Goal: Check status: Check status

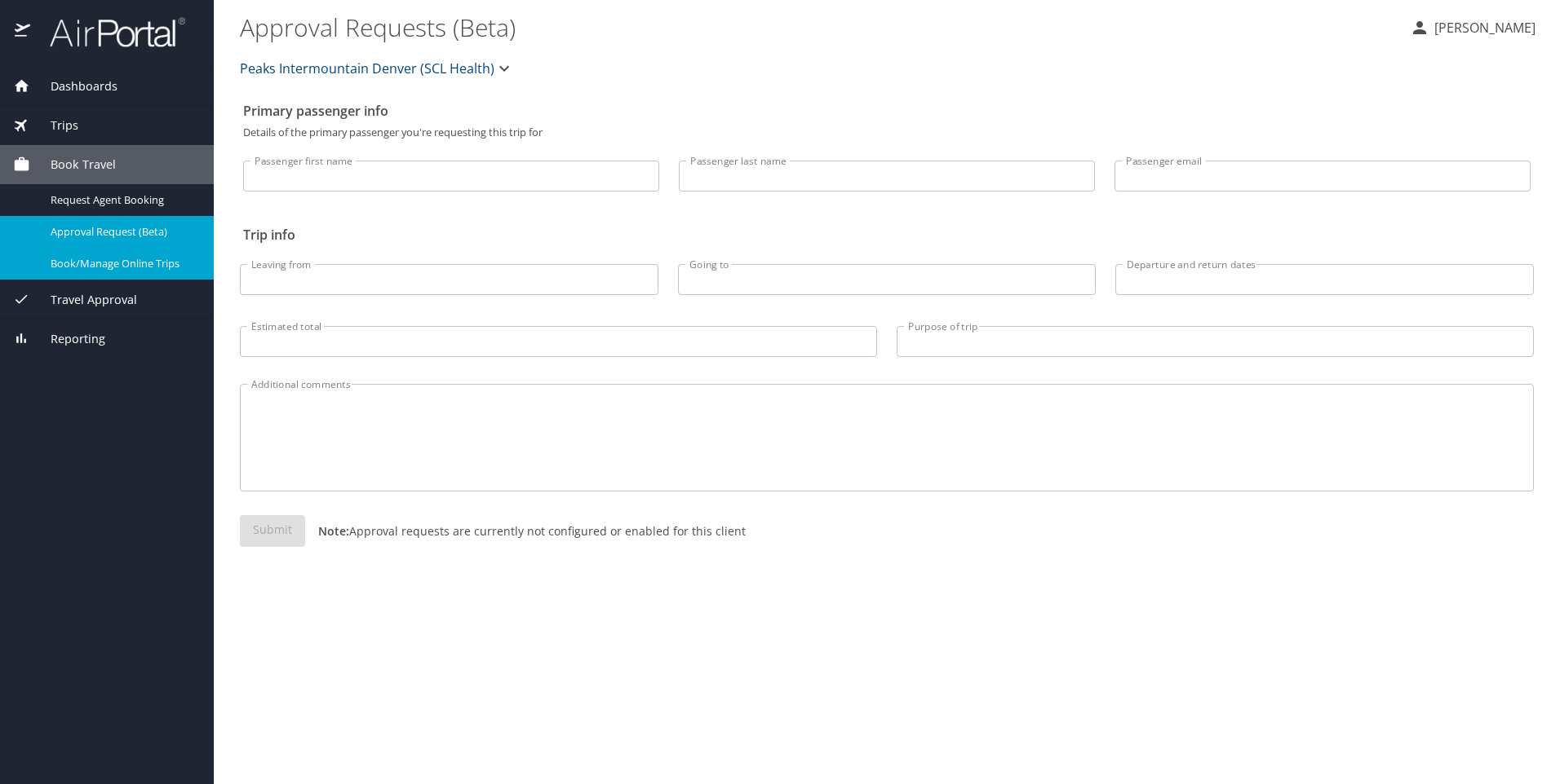
click at [88, 118] on div "Trips" at bounding box center [106, 125] width 187 height 18
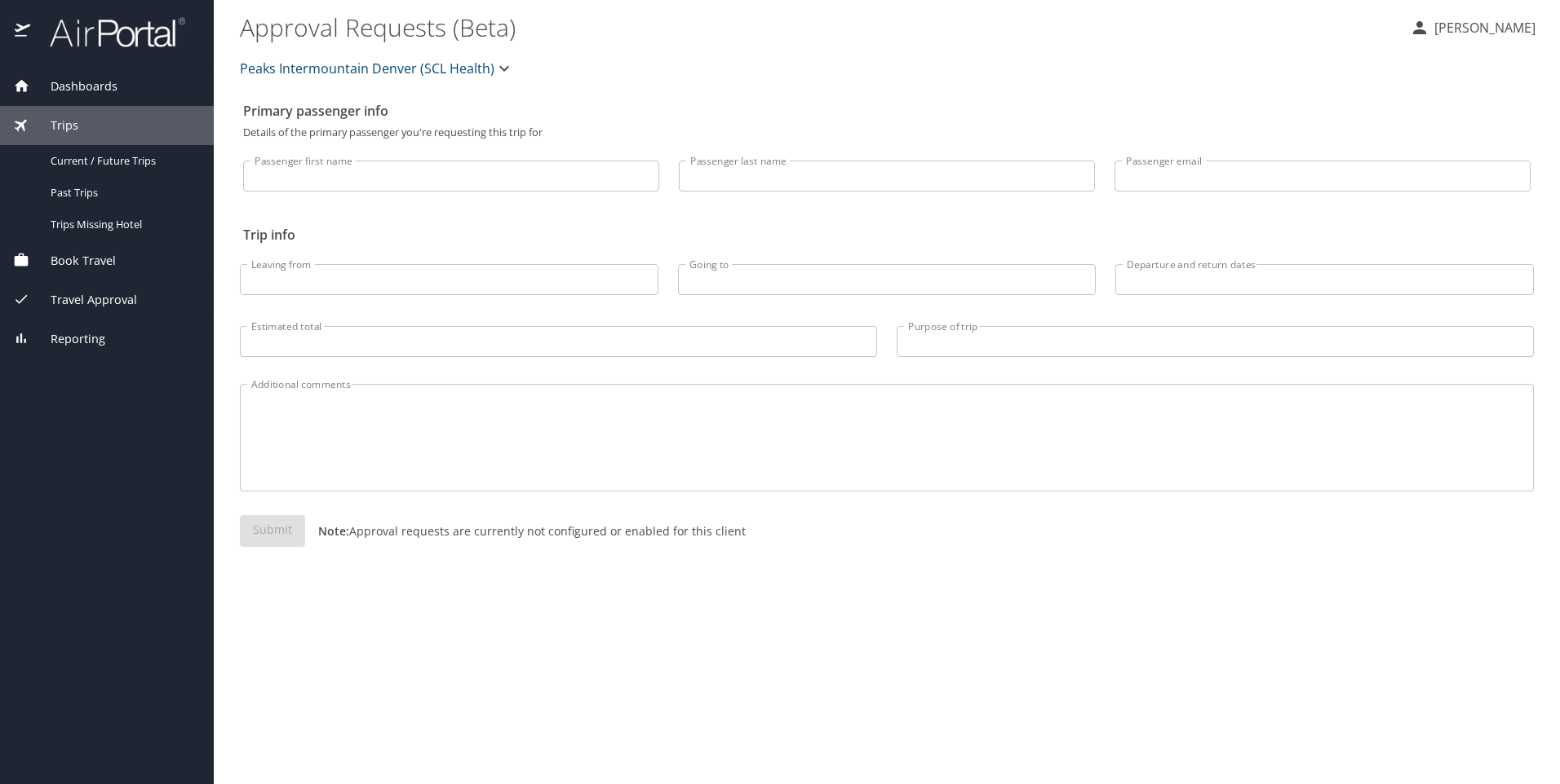
click at [70, 78] on span "Dashboards" at bounding box center [74, 86] width 87 height 18
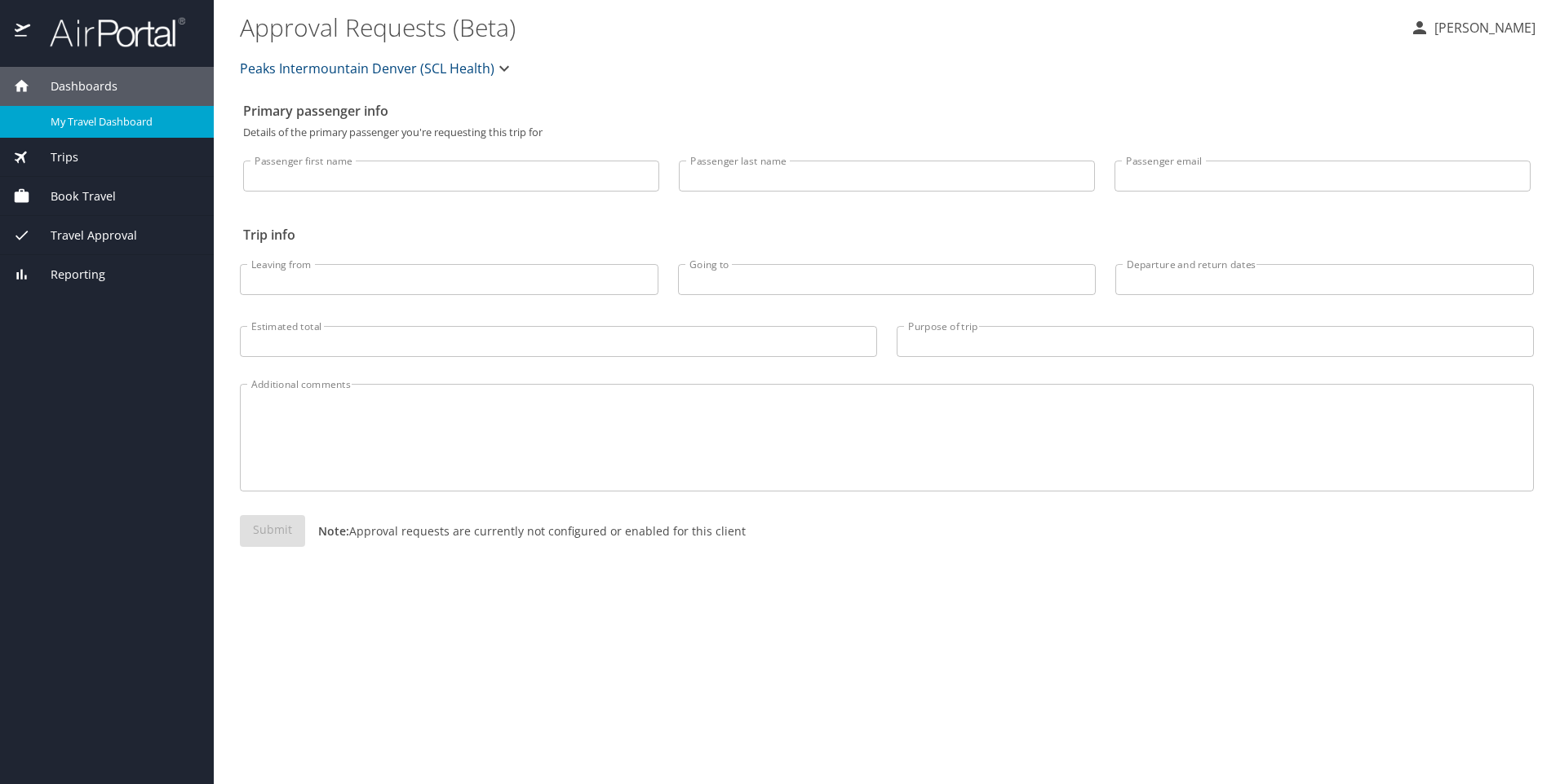
click at [78, 113] on div "My Travel Dashboard" at bounding box center [106, 122] width 187 height 19
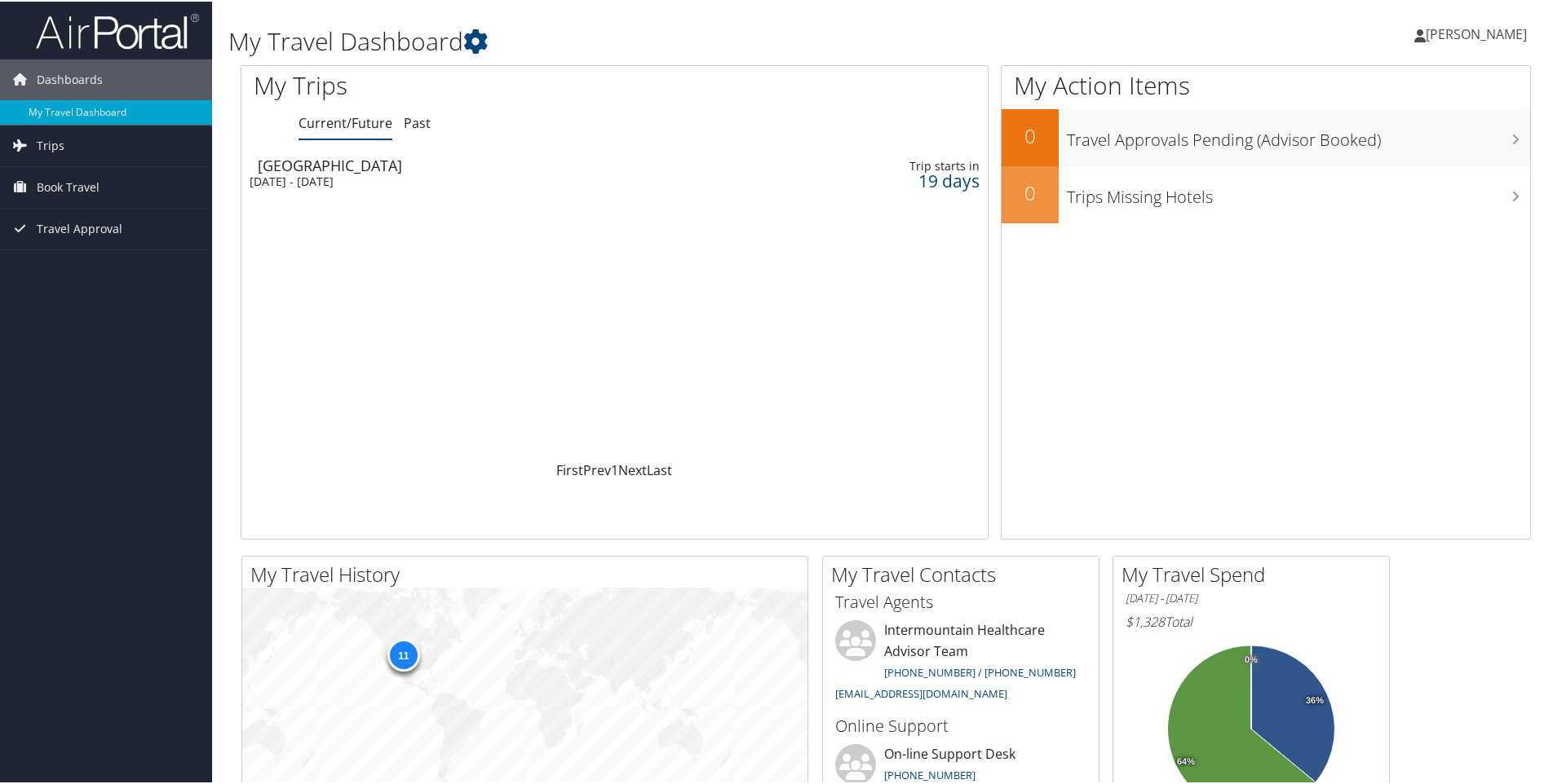
click at [346, 173] on div "[DATE] - [DATE]" at bounding box center [484, 180] width 469 height 15
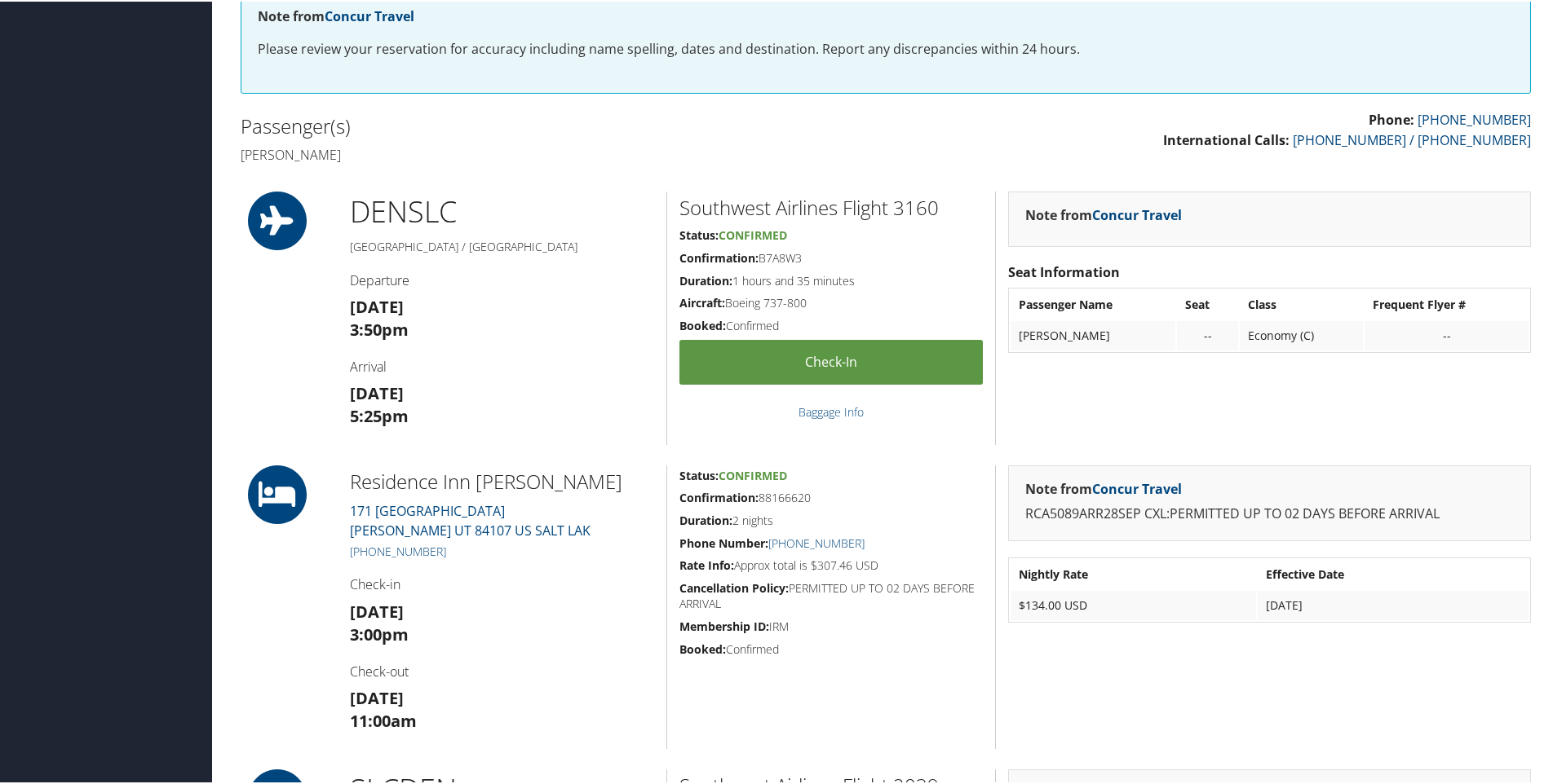
scroll to position [326, 0]
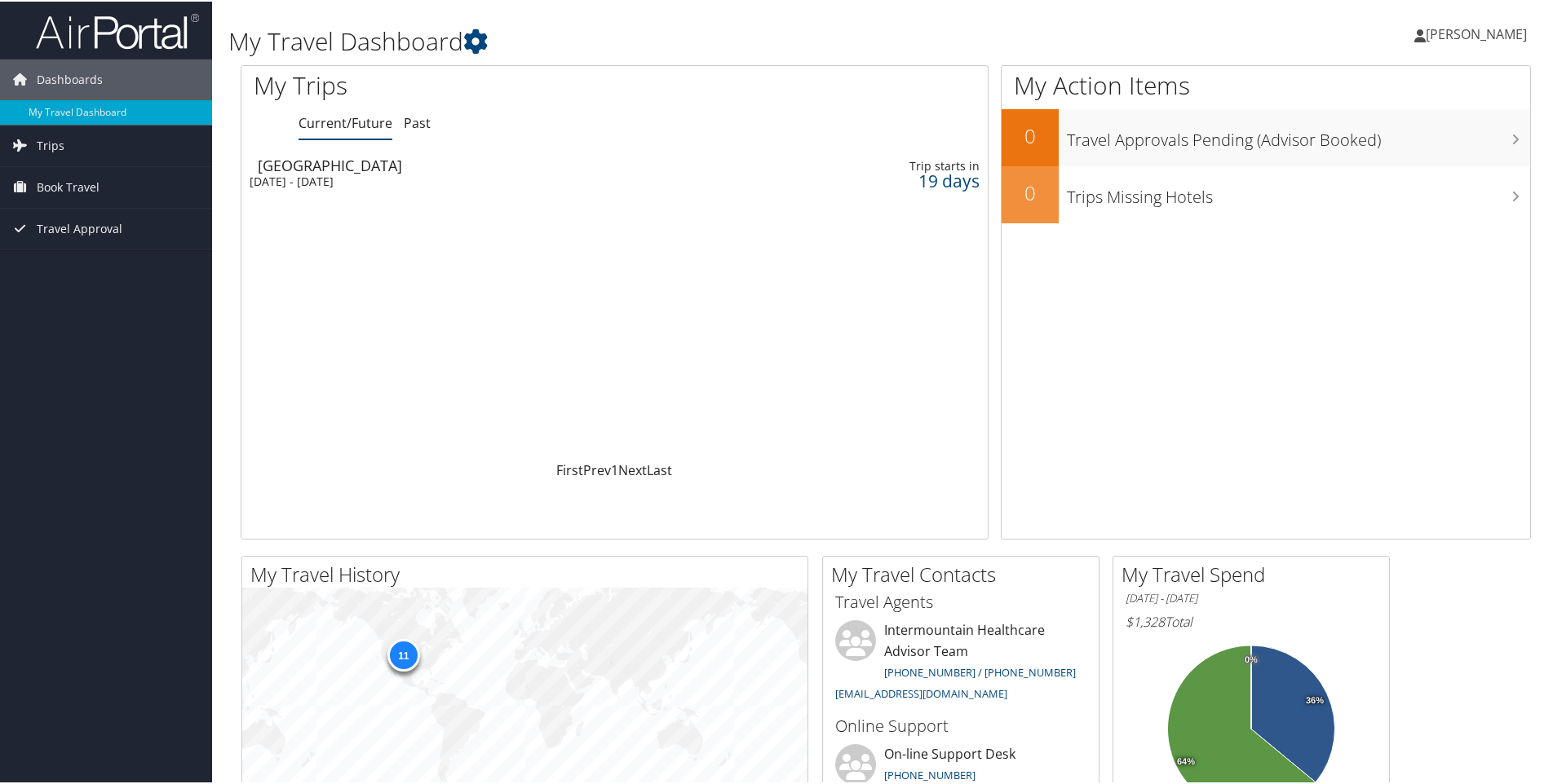
click at [305, 165] on div "Salt Lake City" at bounding box center [492, 163] width 469 height 15
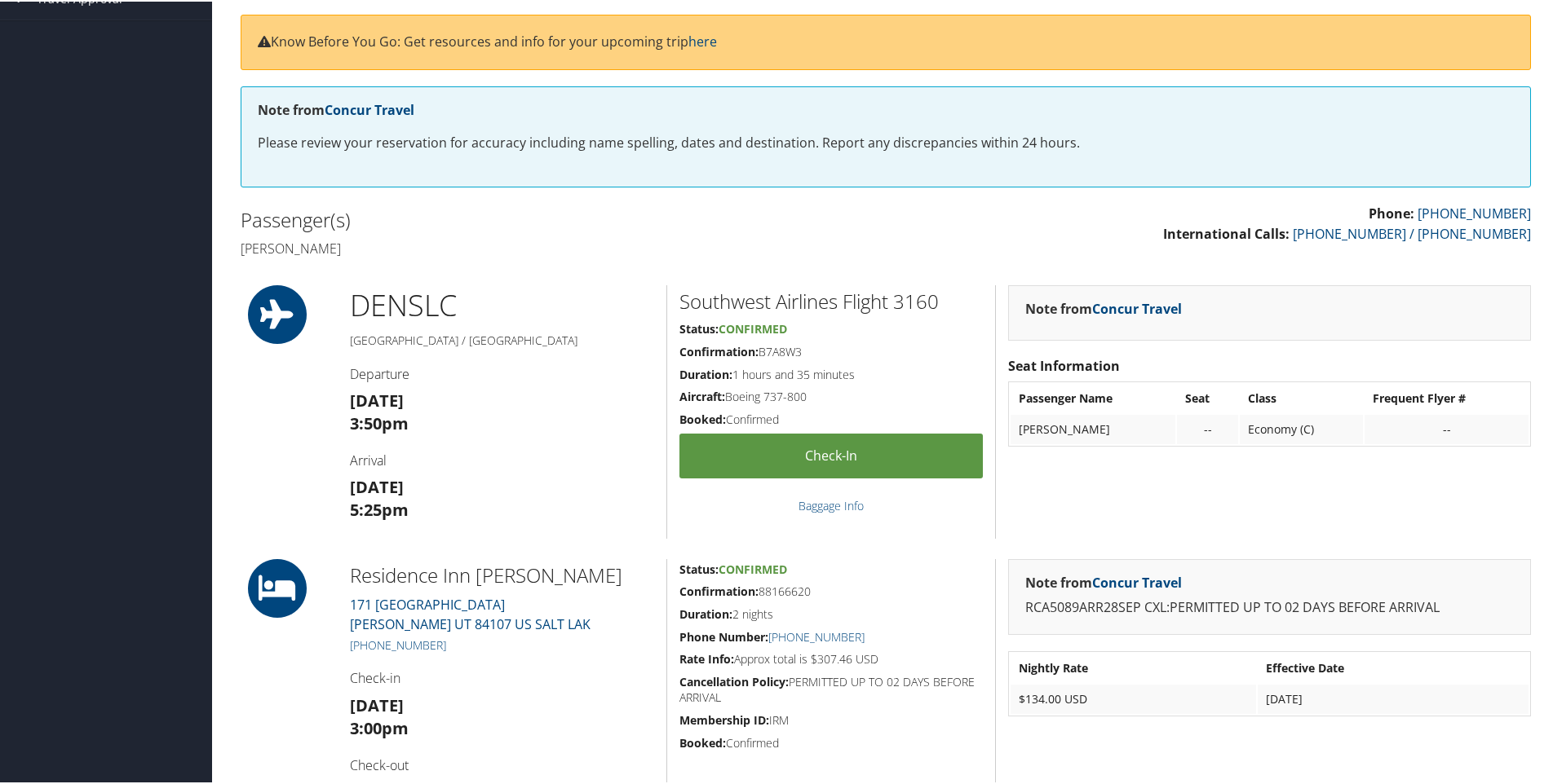
scroll to position [245, 0]
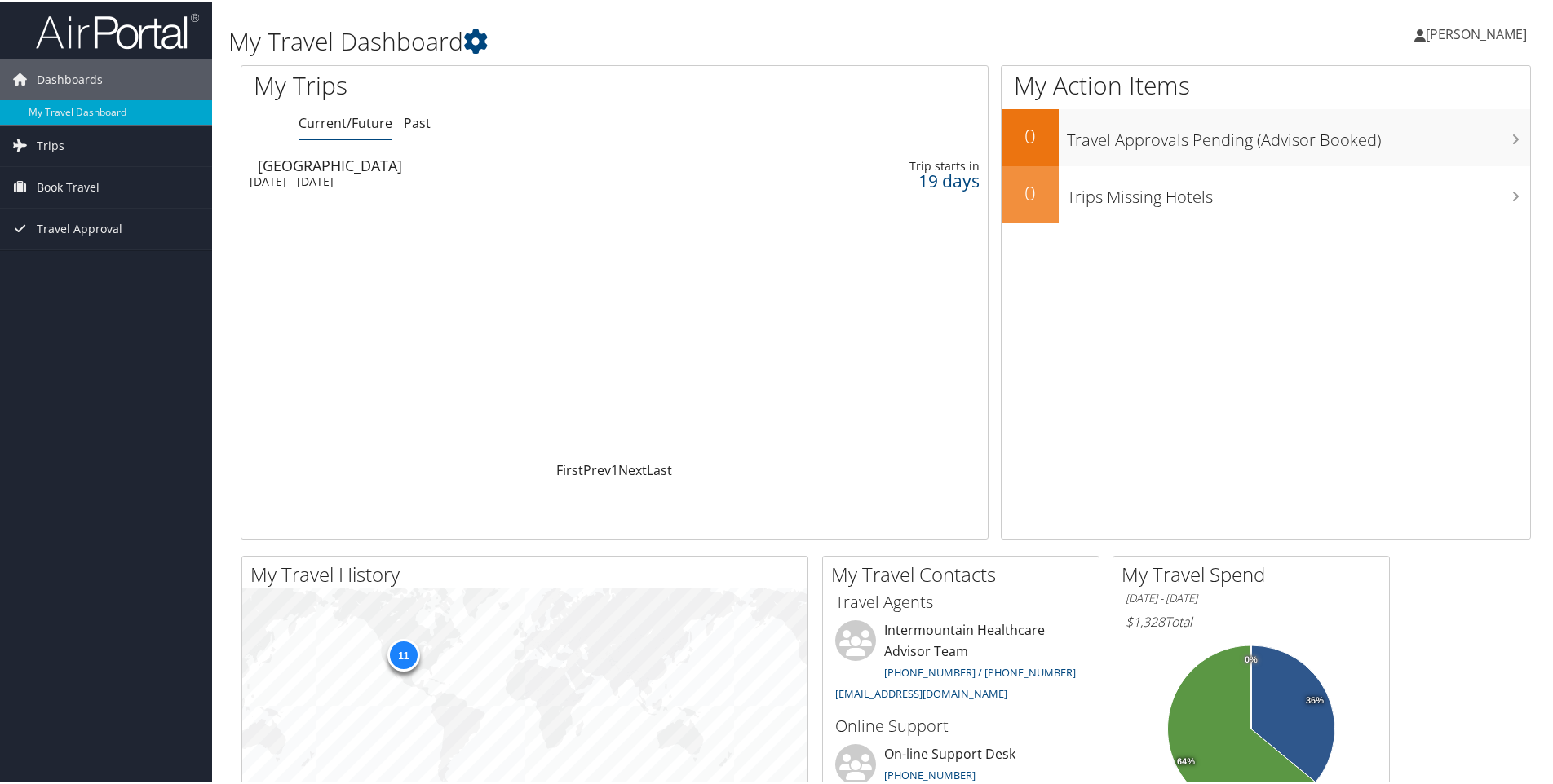
click at [515, 171] on td "Salt Lake City Sun 28 Sep 2025 - Tue 30 Sep 2025" at bounding box center [484, 171] width 485 height 45
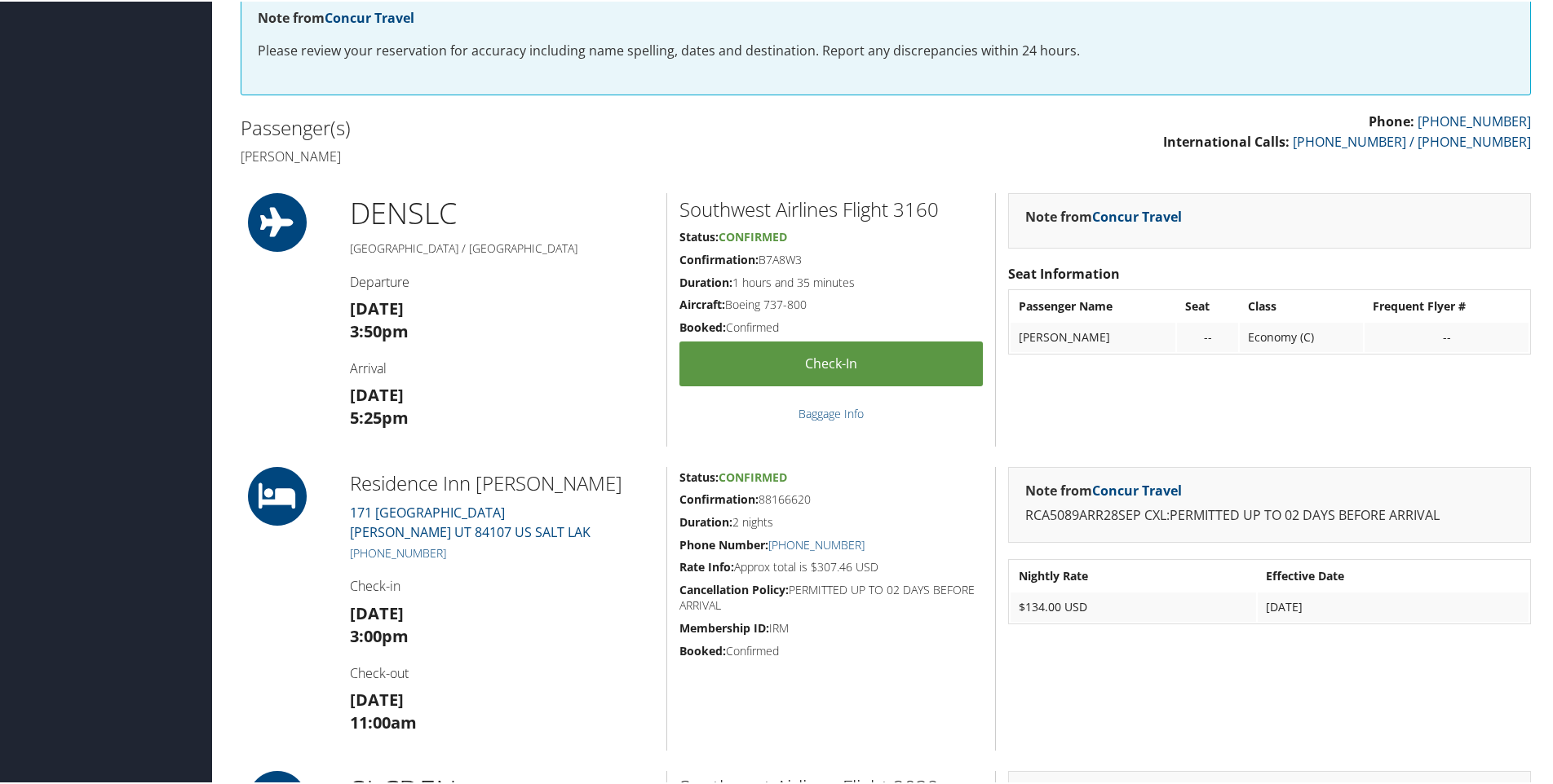
scroll to position [326, 0]
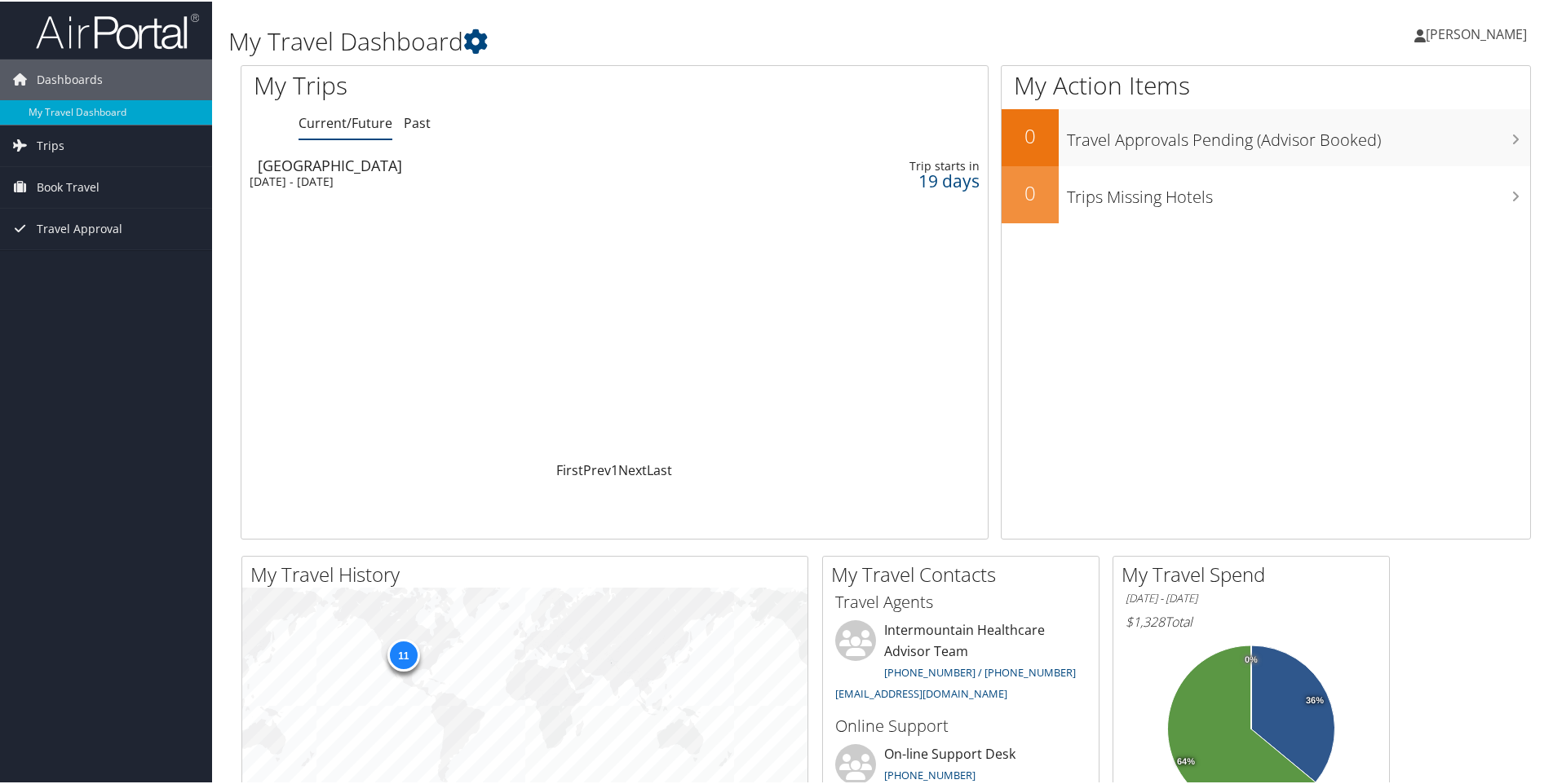
click at [375, 176] on div "[DATE] - [DATE]" at bounding box center [484, 180] width 469 height 15
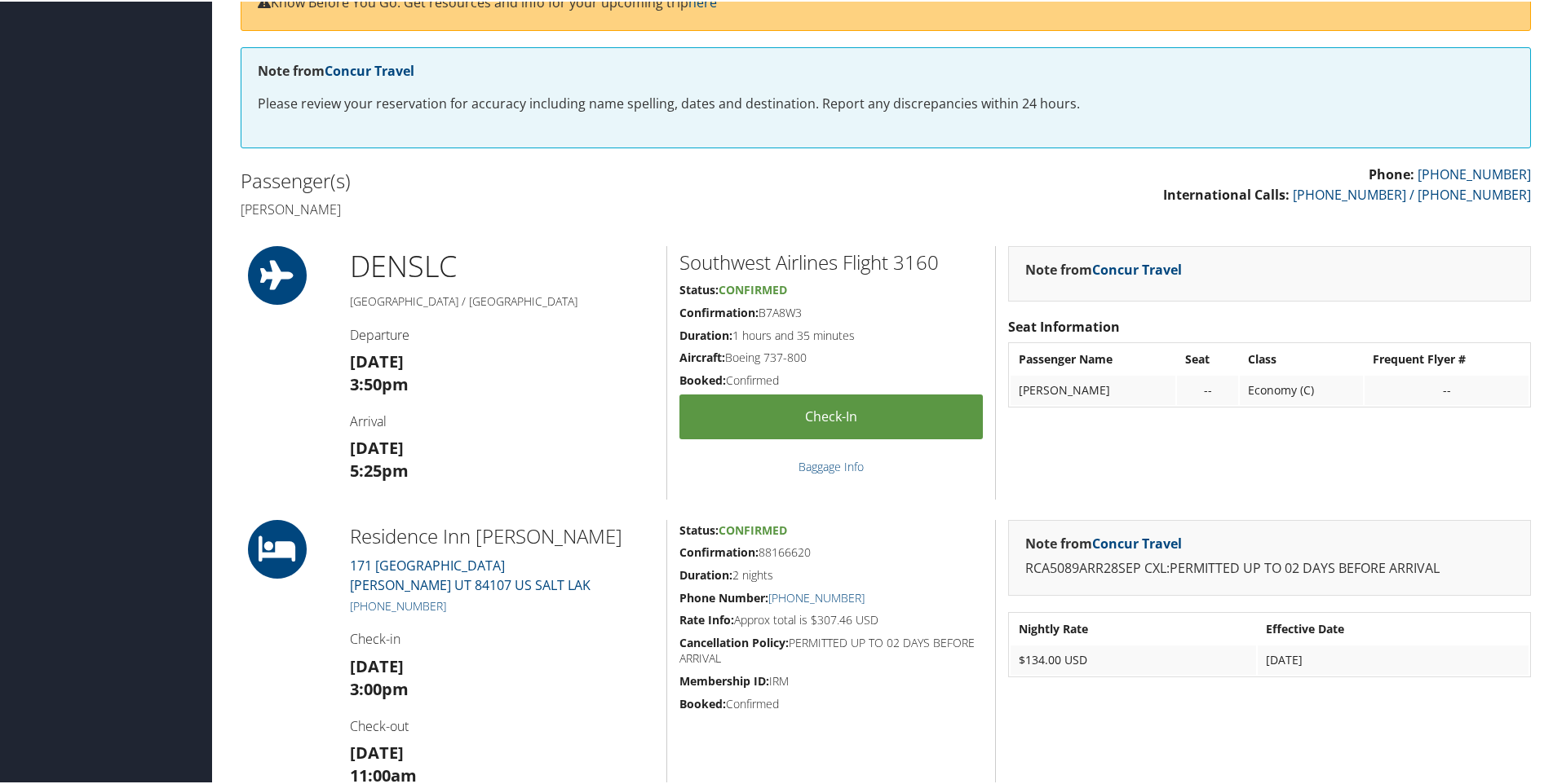
scroll to position [326, 0]
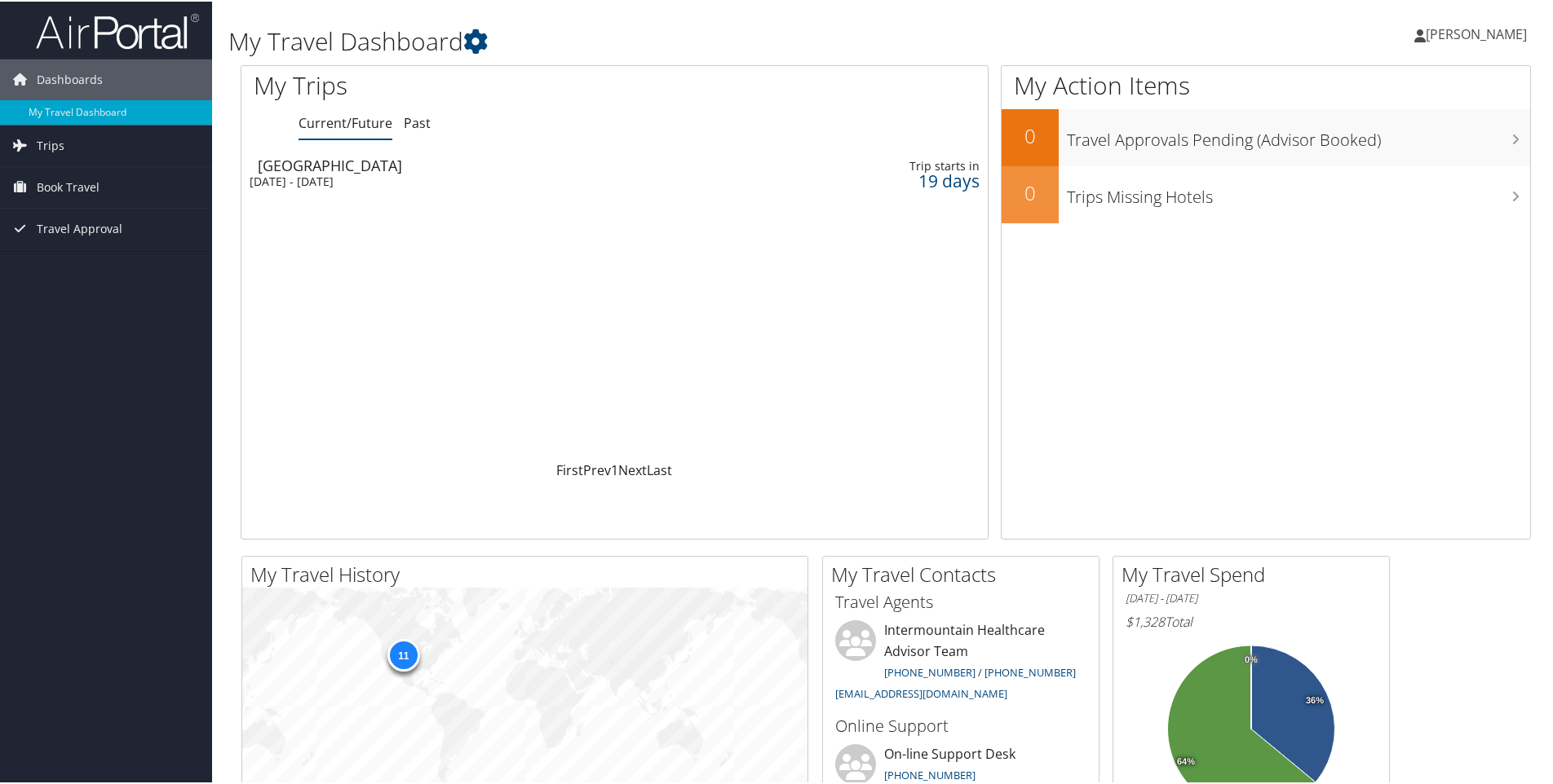
click at [453, 185] on div "[DATE] - [DATE]" at bounding box center [484, 180] width 469 height 15
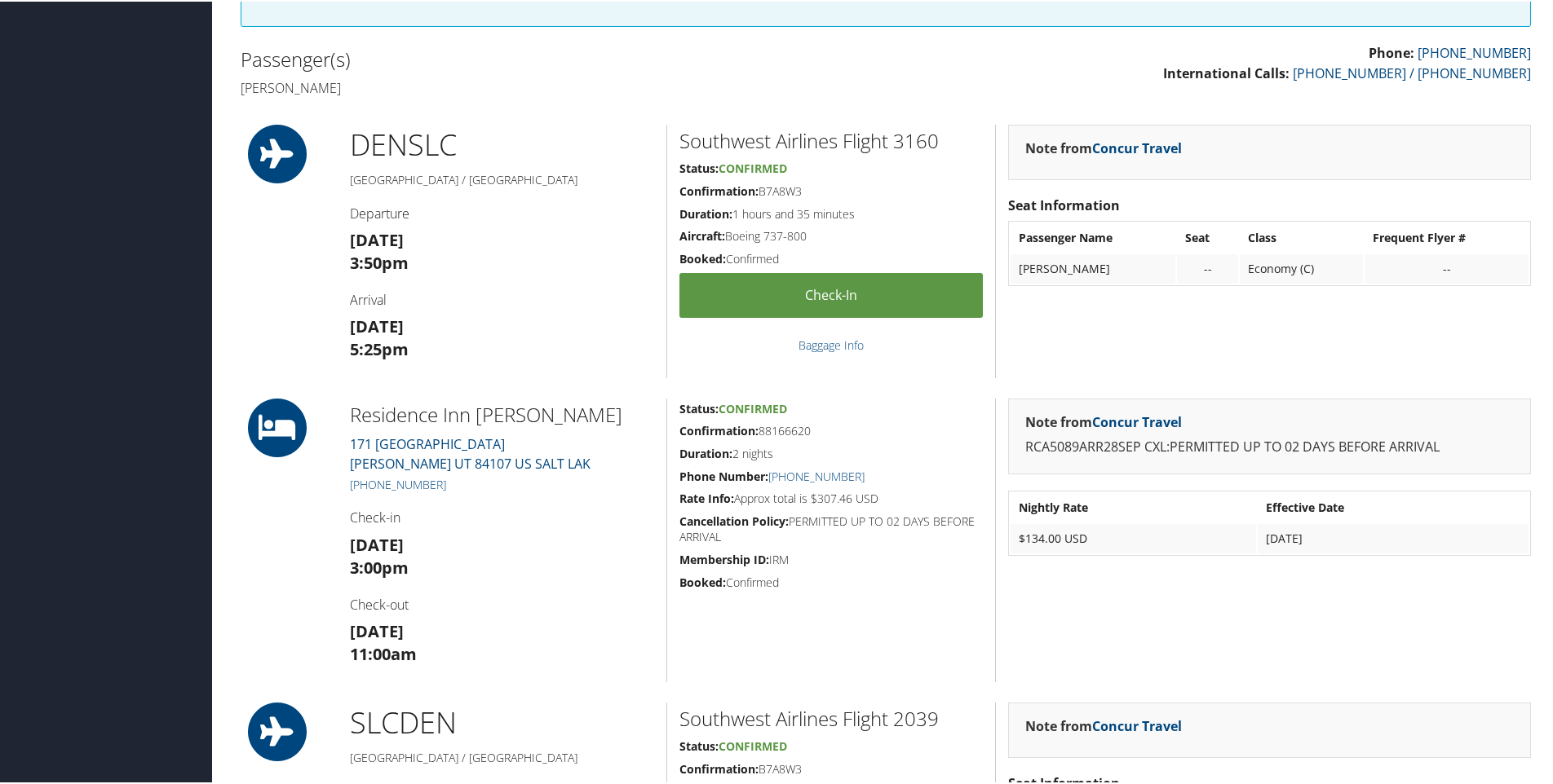
scroll to position [326, 0]
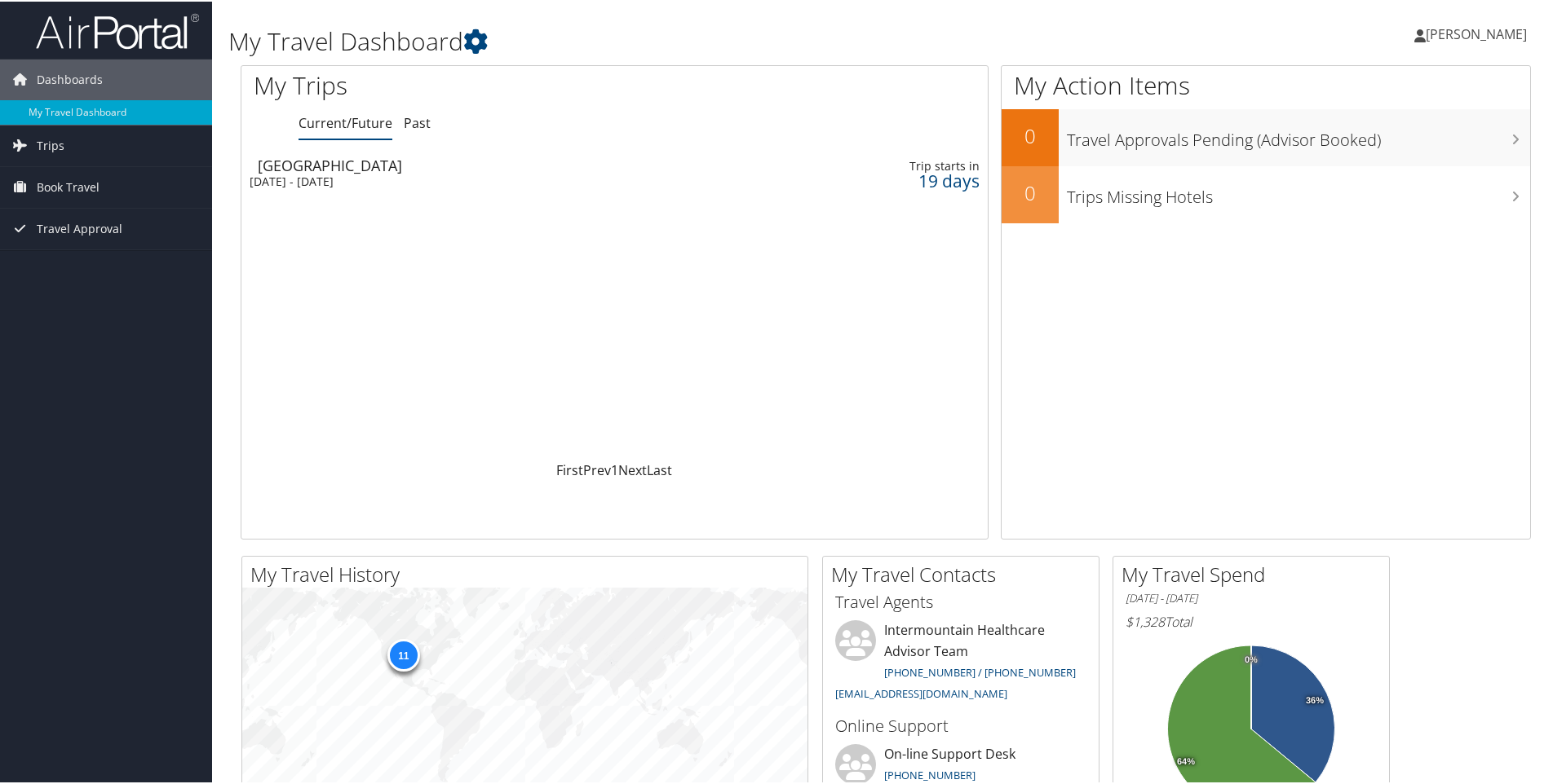
click at [480, 176] on div "[DATE] - [DATE]" at bounding box center [484, 180] width 469 height 15
click at [426, 176] on div "[DATE] - [DATE]" at bounding box center [484, 180] width 469 height 15
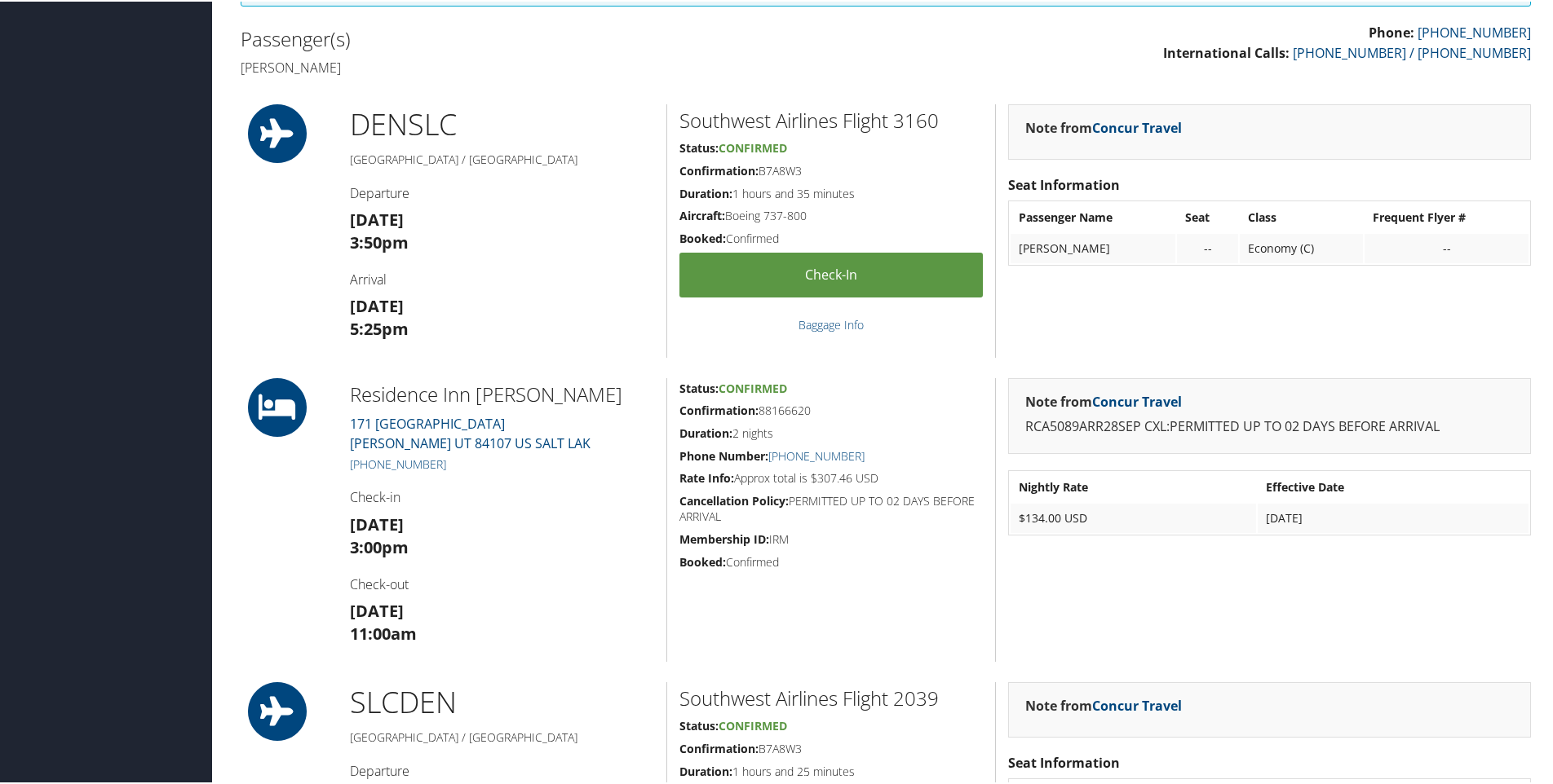
scroll to position [408, 0]
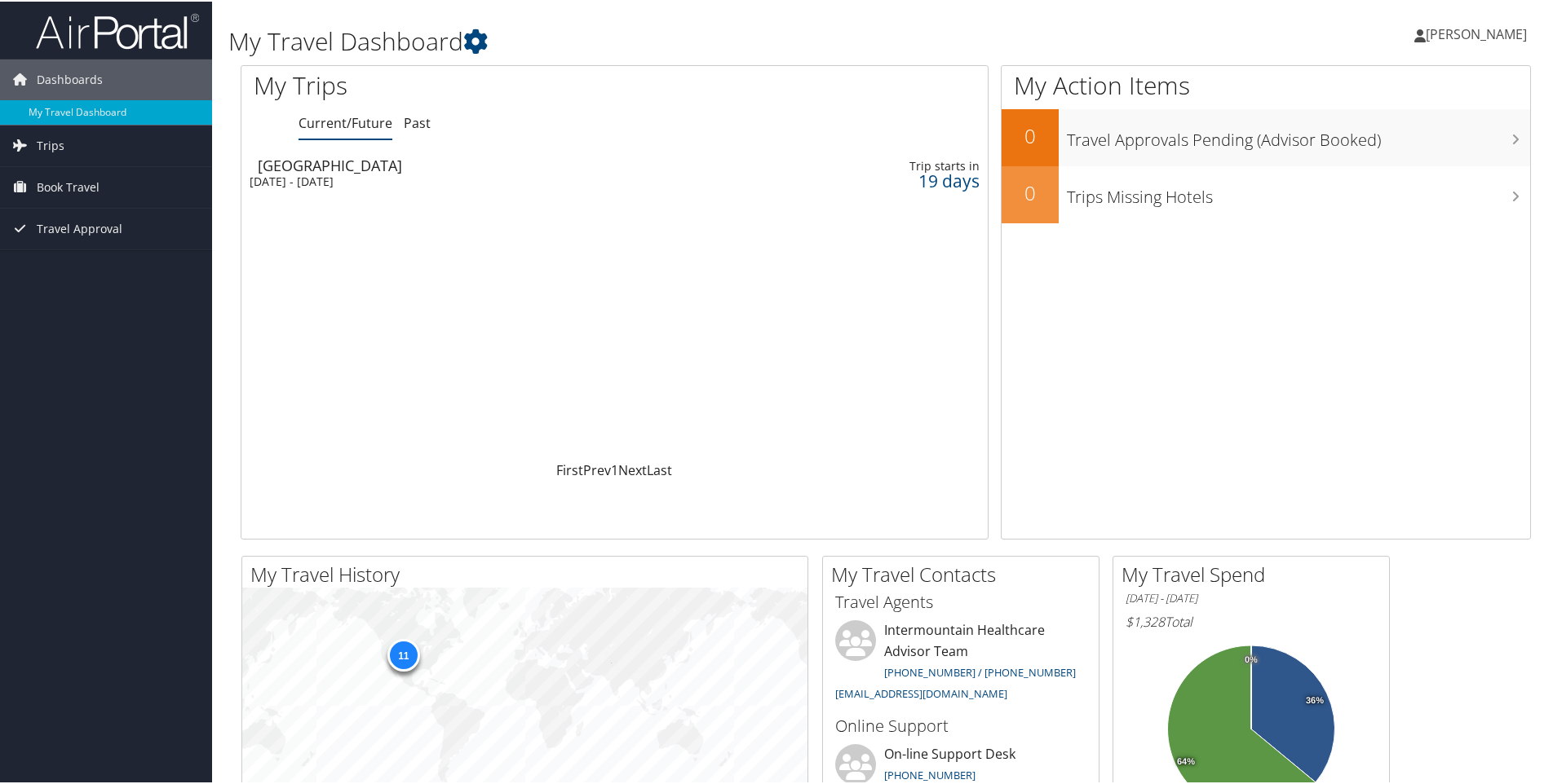
click at [437, 244] on div "Loading... Salt Lake City Sun 28 Sep 2025 - Tue 30 Sep 2025 Trip starts in 19 d…" at bounding box center [614, 303] width 746 height 310
click at [365, 156] on div "[GEOGRAPHIC_DATA]" at bounding box center [492, 163] width 469 height 15
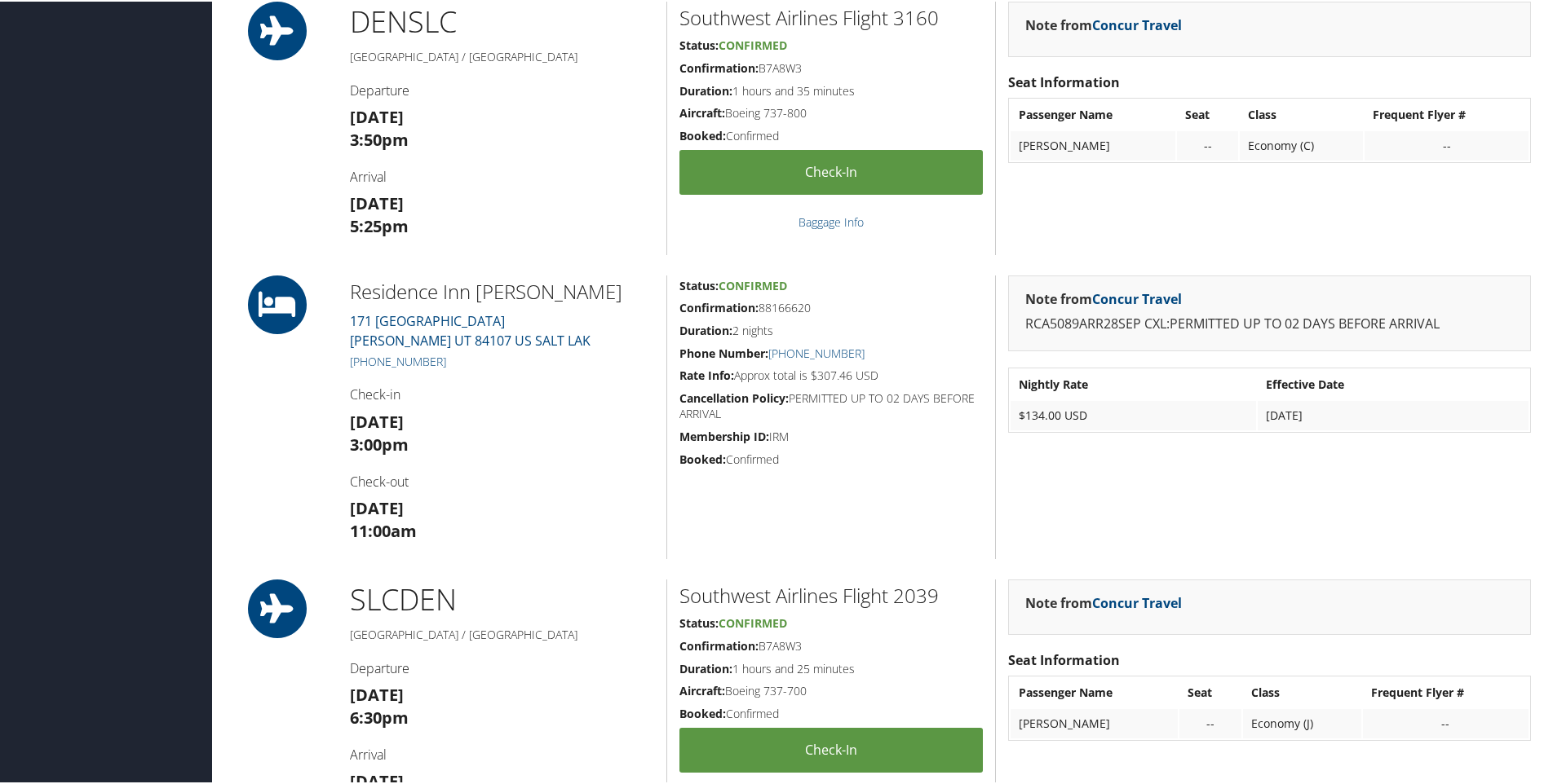
scroll to position [570, 0]
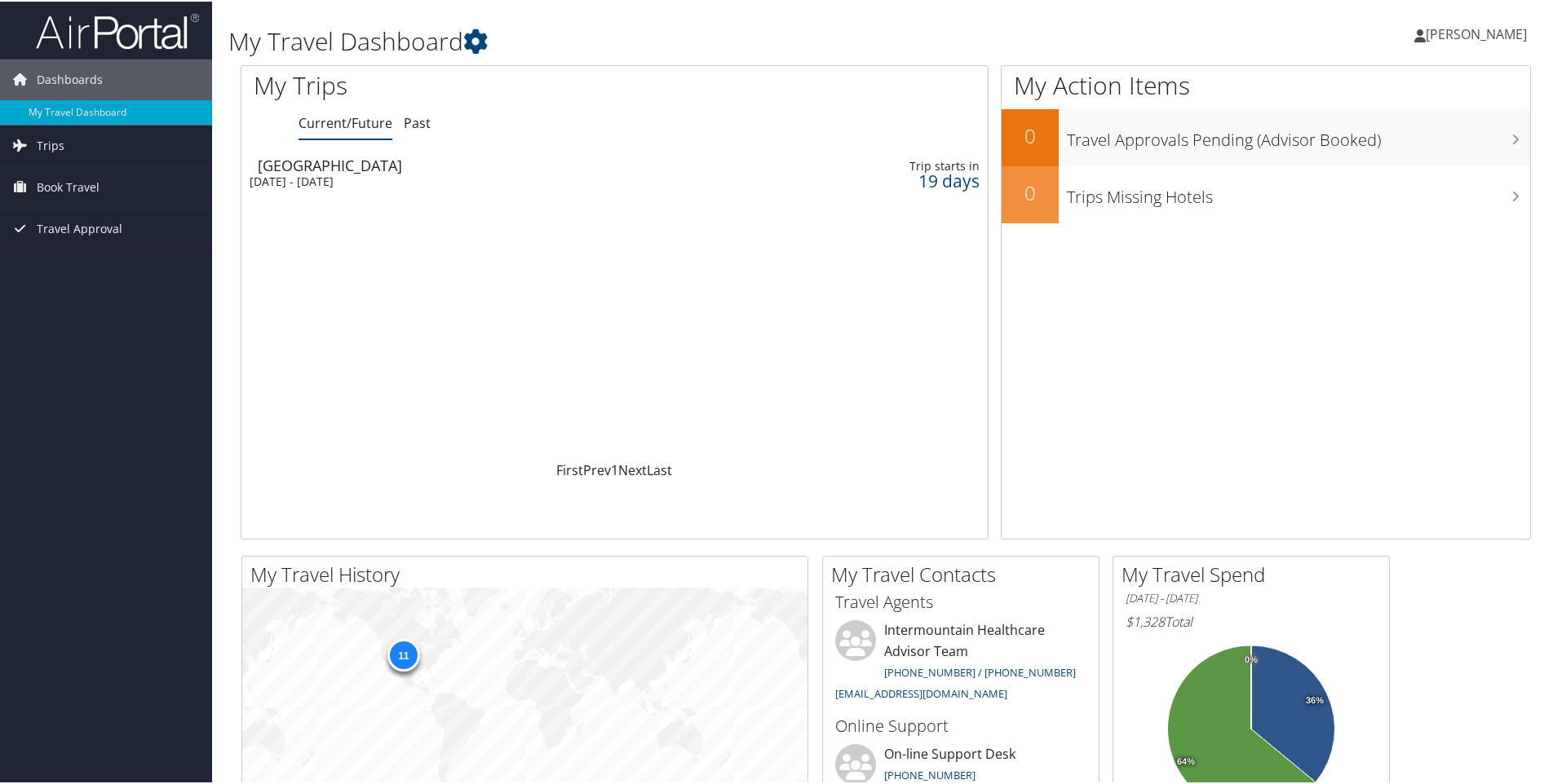
click at [389, 176] on div "[DATE] - [DATE]" at bounding box center [484, 180] width 469 height 15
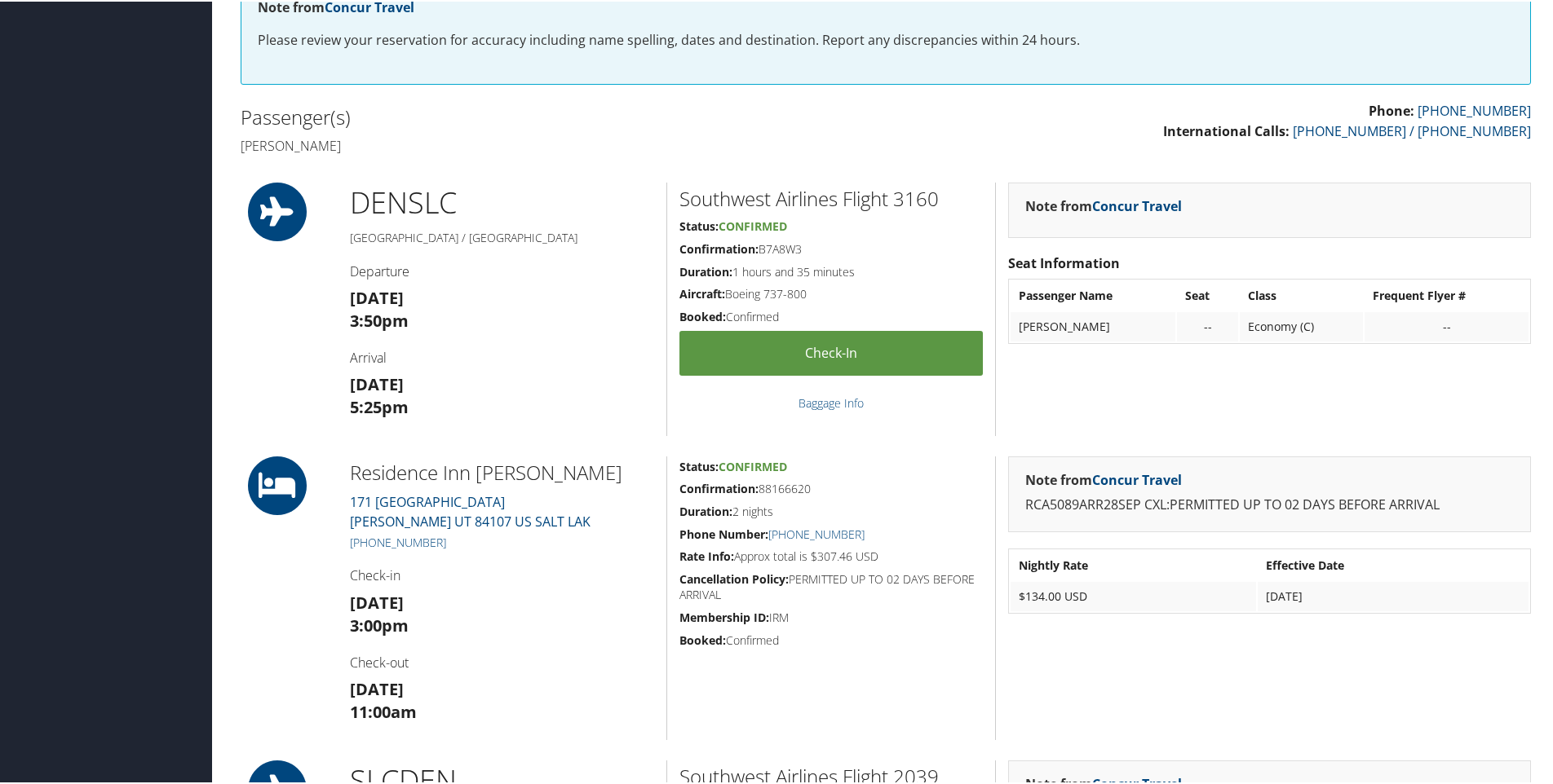
scroll to position [326, 0]
